Goal: Information Seeking & Learning: Learn about a topic

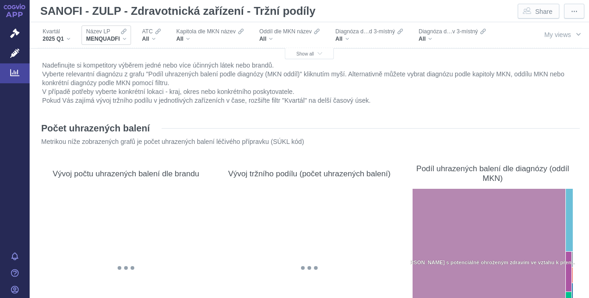
click at [110, 37] on span "MENQUADFI" at bounding box center [103, 38] width 34 height 7
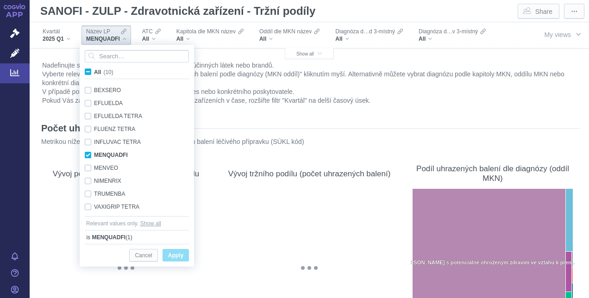
click at [94, 73] on span "All (10)" at bounding box center [103, 72] width 19 height 6
click at [94, 73] on input "All (10)" at bounding box center [97, 70] width 6 height 6
checkbox input "true"
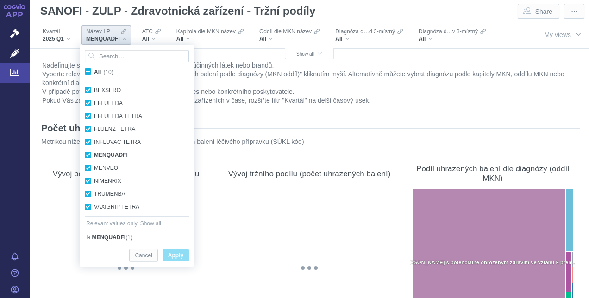
checkbox input "true"
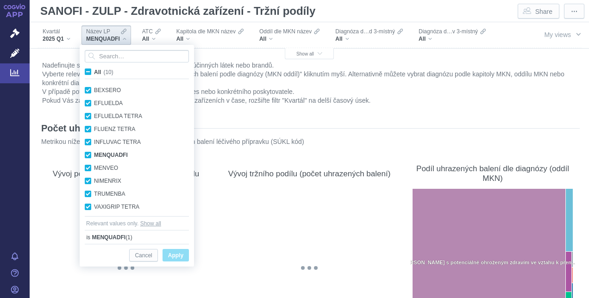
checkbox input "true"
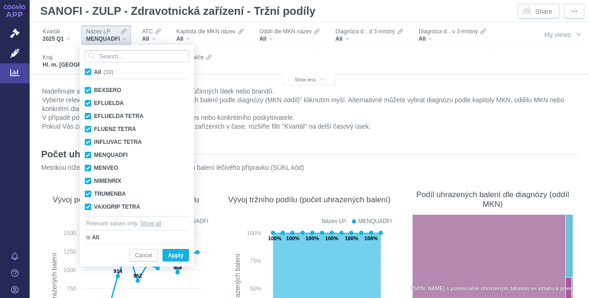
click at [287, 57] on div "Filters" at bounding box center [366, 60] width 291 height 25
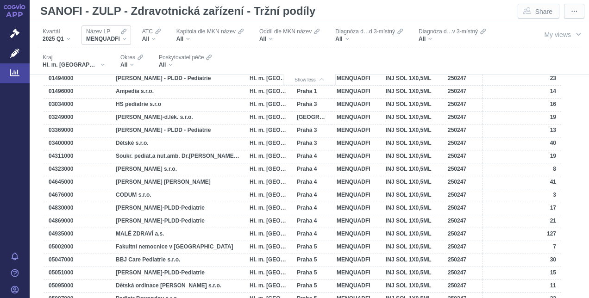
click at [108, 35] on span "MENQUADFI" at bounding box center [103, 38] width 34 height 7
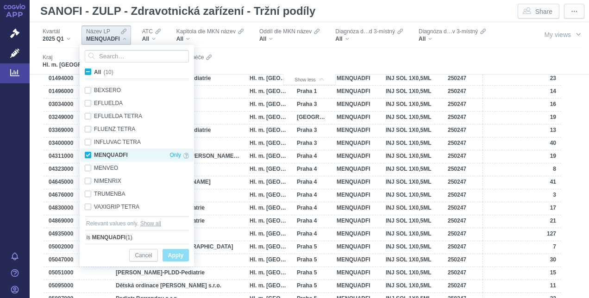
click at [88, 157] on div "MENQUADFI Only" at bounding box center [136, 155] width 113 height 13
checkbox input "false"
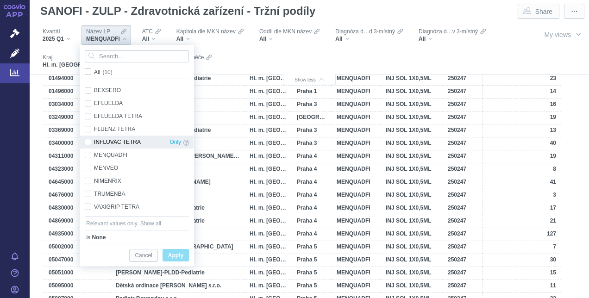
click at [88, 143] on div "INFLUVAC TETRA Only" at bounding box center [136, 142] width 113 height 13
checkbox input "true"
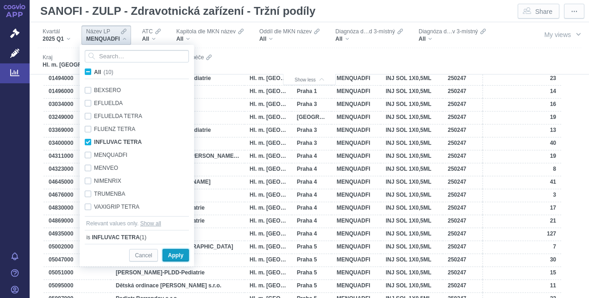
click at [176, 251] on span "Apply" at bounding box center [175, 256] width 15 height 12
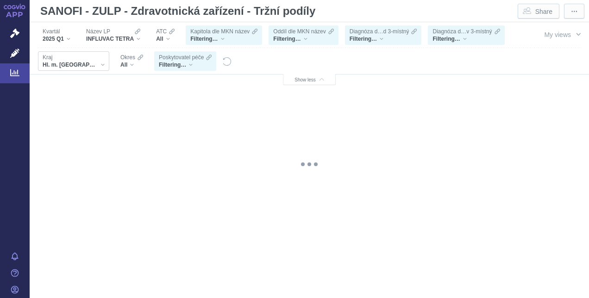
click at [105, 64] on div "Hl. m. [GEOGRAPHIC_DATA]" at bounding box center [74, 64] width 62 height 7
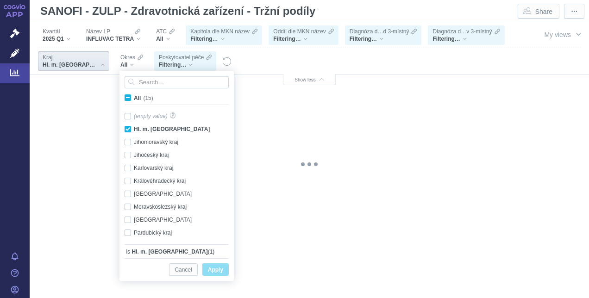
click at [134, 96] on span "All (15)" at bounding box center [143, 98] width 19 height 6
click at [134, 96] on input "All (15)" at bounding box center [137, 96] width 6 height 6
checkbox input "true"
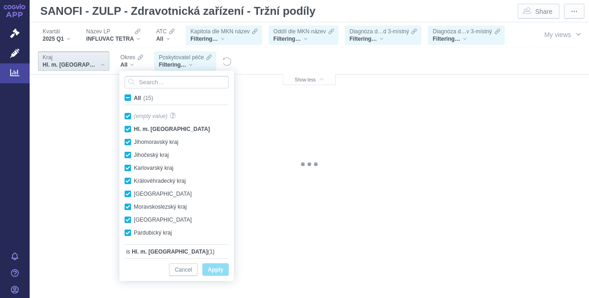
checkbox input "true"
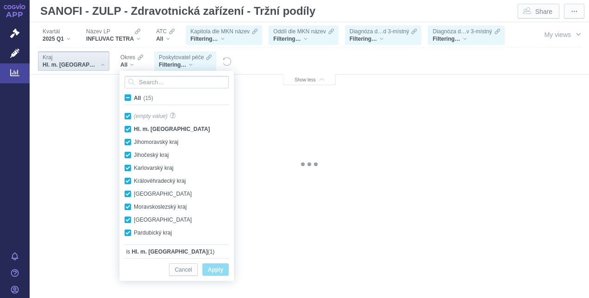
checkbox input "true"
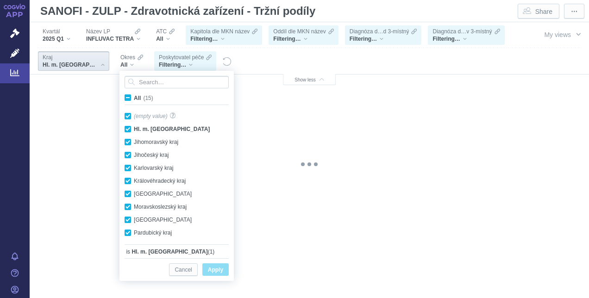
checkbox input "true"
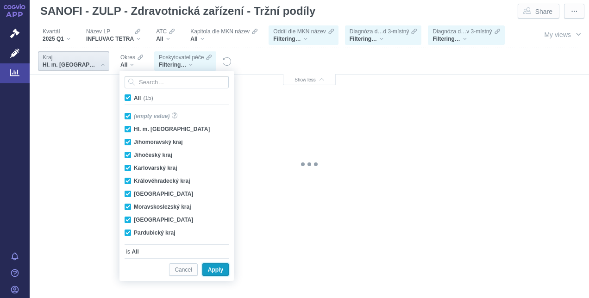
click at [211, 267] on span "Apply" at bounding box center [215, 270] width 15 height 12
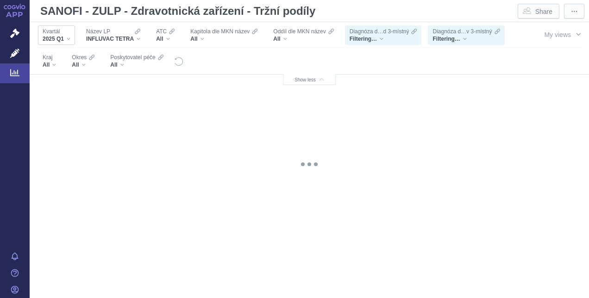
click at [49, 42] on span "2025 Q1" at bounding box center [53, 38] width 21 height 7
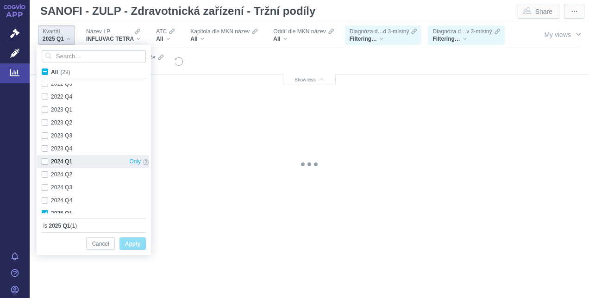
scroll to position [246, 0]
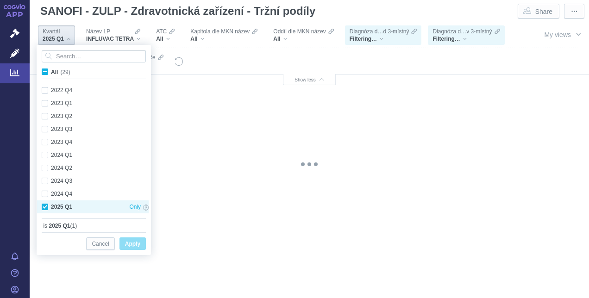
click at [46, 206] on div "2025 Q1 Only" at bounding box center [95, 207] width 116 height 13
checkbox input "false"
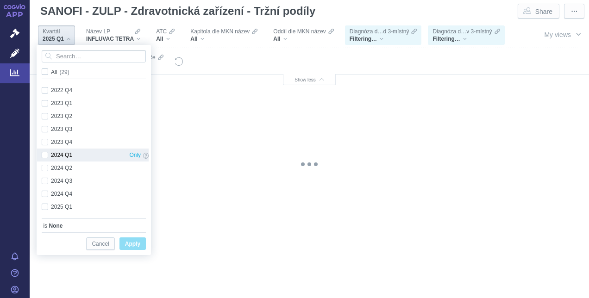
click at [45, 157] on div "2024 Q1 Only" at bounding box center [95, 155] width 116 height 13
checkbox input "true"
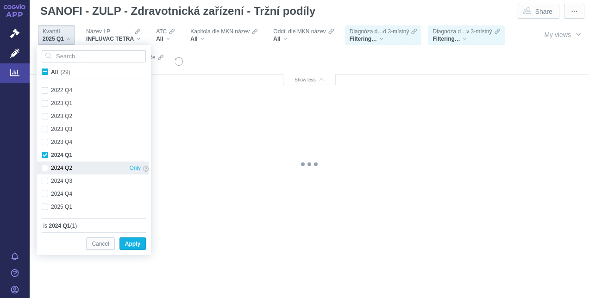
click at [45, 167] on div "2024 Q2 Only" at bounding box center [95, 168] width 116 height 13
checkbox input "true"
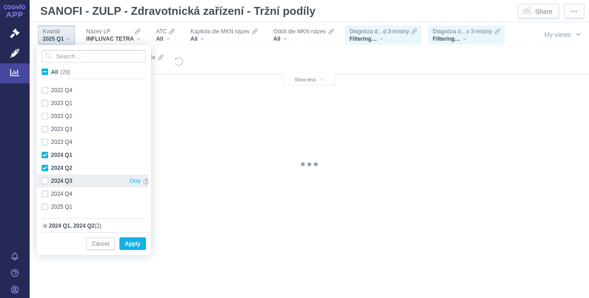
click at [45, 179] on div "2024 Q3 Only" at bounding box center [95, 181] width 116 height 13
checkbox input "true"
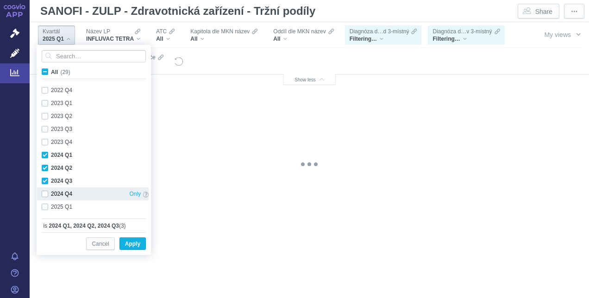
click at [44, 191] on div "2024 Q4 Only" at bounding box center [95, 194] width 116 height 13
checkbox input "true"
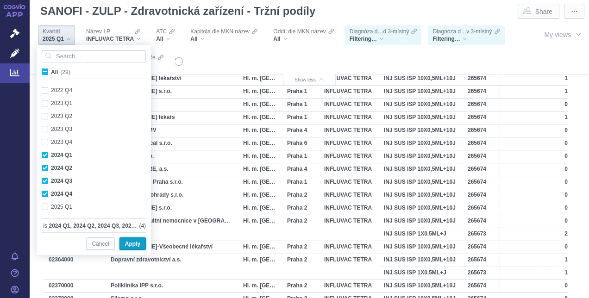
click at [137, 246] on span "Apply" at bounding box center [132, 244] width 15 height 12
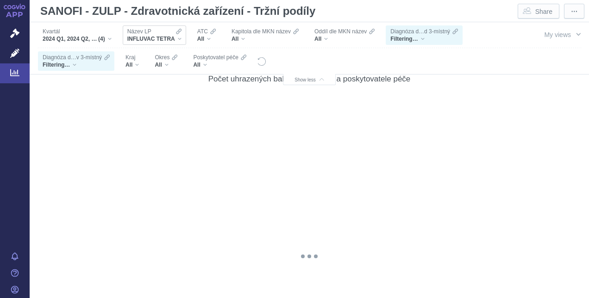
scroll to position [1065, 0]
click at [166, 37] on span "INFLUVAC TETRA" at bounding box center [151, 38] width 48 height 7
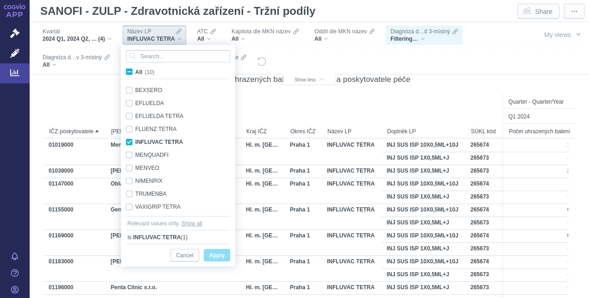
click at [104, 90] on div "Počet uhrazených balení dle brandu a poskytovatele péče Quarter - Quarter/Year …" at bounding box center [310, 241] width 532 height 357
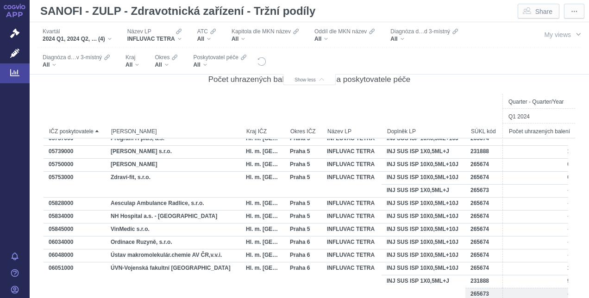
scroll to position [0, 0]
